Goal: Information Seeking & Learning: Check status

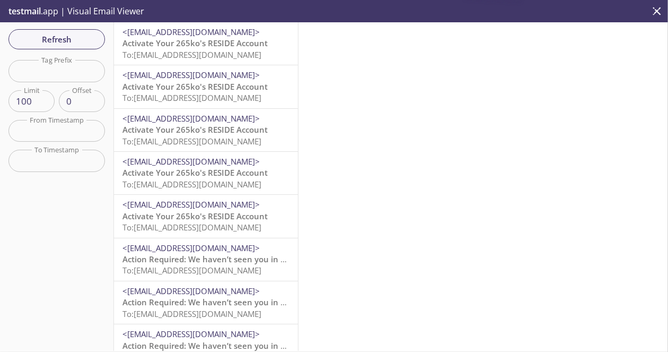
click at [240, 60] on p "Activate Your 265ko's RESIDE Account To: [EMAIL_ADDRESS][DOMAIN_NAME]" at bounding box center [206, 49] width 167 height 23
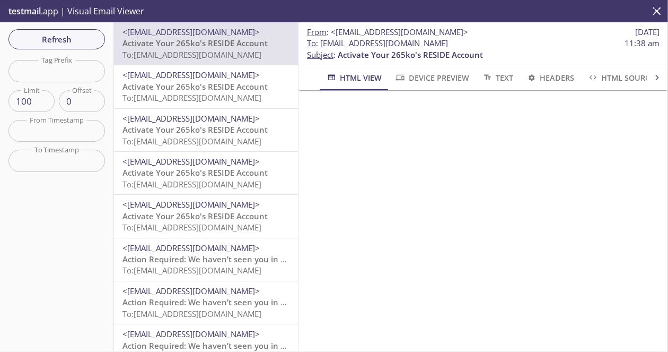
drag, startPoint x: 471, startPoint y: 46, endPoint x: 320, endPoint y: 45, distance: 150.7
click at [320, 45] on span "To : [EMAIL_ADDRESS][DOMAIN_NAME] 11:38 am" at bounding box center [483, 43] width 353 height 11
copy span "[EMAIL_ADDRESS][DOMAIN_NAME]"
click at [79, 48] on button "Refresh" at bounding box center [56, 39] width 97 height 20
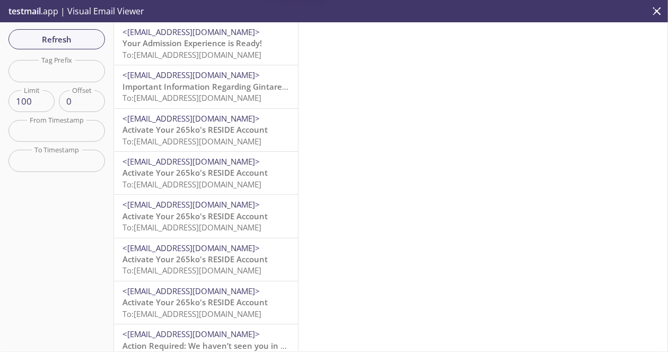
click at [209, 43] on span "Your Admission Experience is Ready!" at bounding box center [193, 43] width 140 height 11
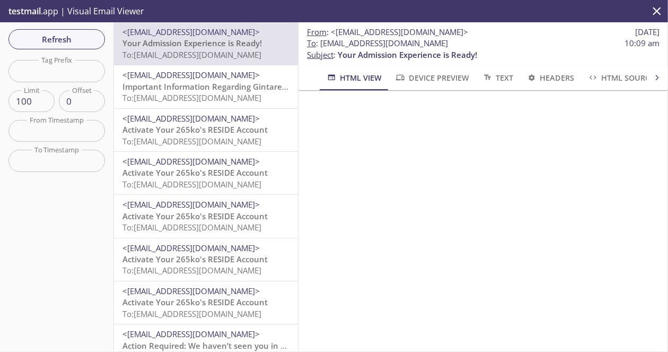
click at [220, 95] on span "To: [EMAIL_ADDRESS][DOMAIN_NAME]" at bounding box center [192, 97] width 139 height 11
